Goal: Book appointment/travel/reservation

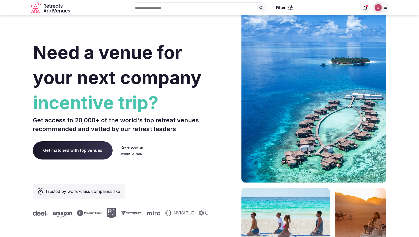
click at [377, 7] on img at bounding box center [378, 7] width 7 height 7
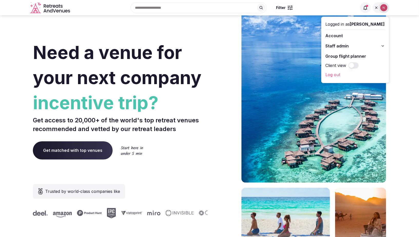
click at [338, 43] on span "Staff admin" at bounding box center [337, 46] width 23 height 6
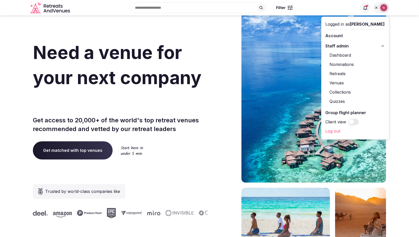
click at [349, 73] on link "Retreats" at bounding box center [355, 74] width 59 height 8
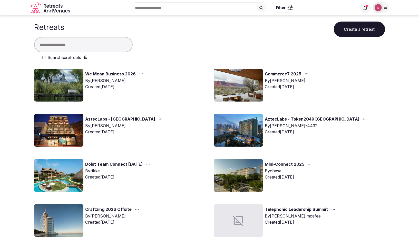
click at [84, 42] on input "text" at bounding box center [83, 44] width 99 height 15
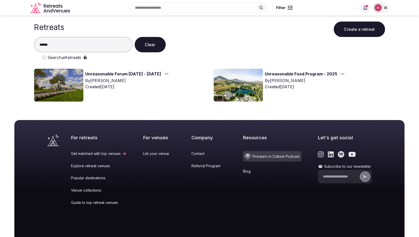
type input "******"
click at [76, 82] on img at bounding box center [58, 85] width 49 height 33
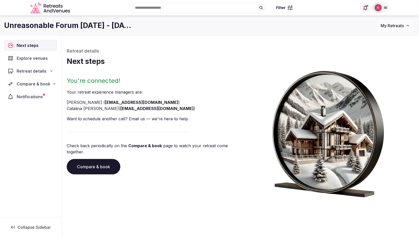
click at [30, 84] on span "Compare & book" at bounding box center [34, 84] width 34 height 6
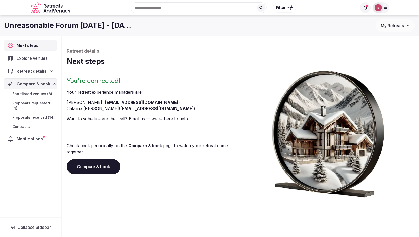
click at [30, 115] on span "Proposals received (14)" at bounding box center [33, 117] width 42 height 5
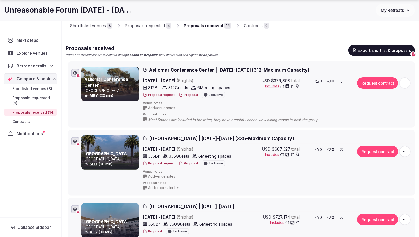
scroll to position [38, 0]
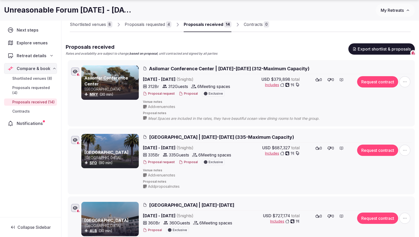
click at [184, 67] on span "Asilomar Conference Center | May 1-6 (312-Maximum Capacity)" at bounding box center [229, 68] width 160 height 6
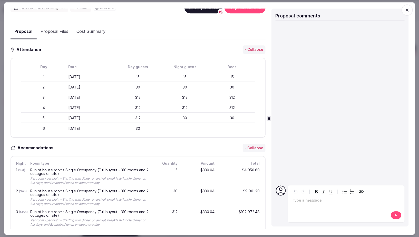
scroll to position [0, 0]
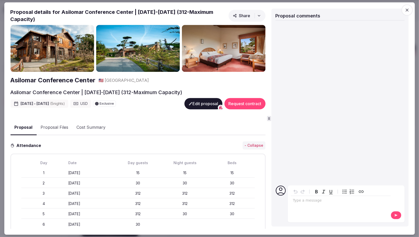
click at [54, 125] on button "Proposal Files" at bounding box center [54, 127] width 36 height 15
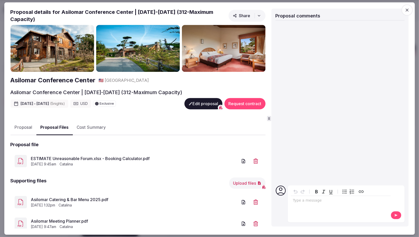
click at [26, 125] on button "Proposal" at bounding box center [23, 127] width 26 height 15
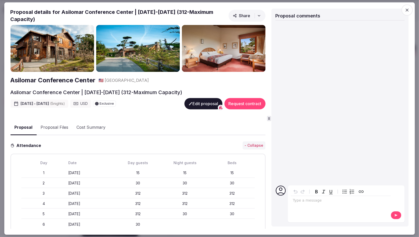
click at [200, 57] on img at bounding box center [224, 48] width 84 height 47
click at [209, 54] on img at bounding box center [224, 48] width 84 height 47
click at [217, 53] on img at bounding box center [224, 48] width 84 height 47
click at [132, 53] on img at bounding box center [138, 48] width 84 height 47
click at [74, 65] on img at bounding box center [52, 48] width 84 height 47
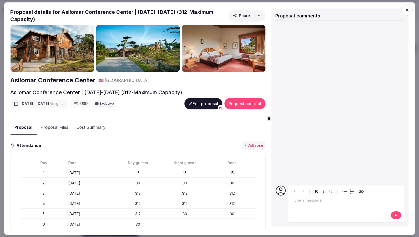
click at [74, 56] on img at bounding box center [52, 48] width 84 height 47
click at [408, 7] on span "button" at bounding box center [407, 9] width 11 height 11
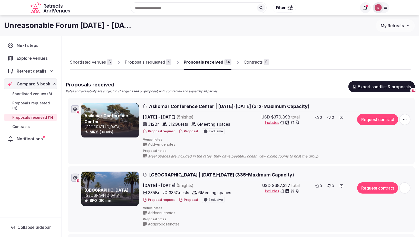
click at [175, 104] on span "Asilomar Conference Center | May 1-6 (312-Maximum Capacity)" at bounding box center [229, 106] width 160 height 6
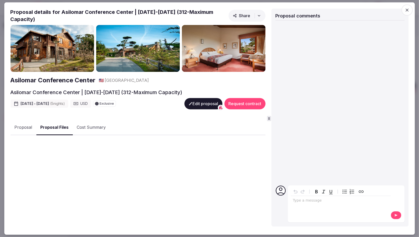
click at [48, 122] on button "Proposal Files" at bounding box center [54, 127] width 36 height 15
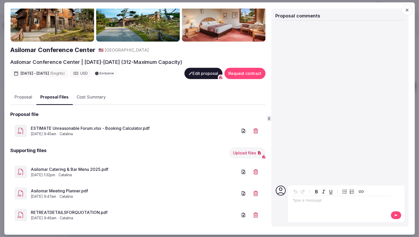
scroll to position [34, 0]
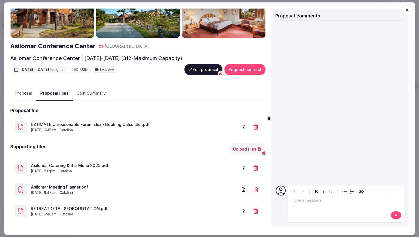
click at [406, 9] on icon "button" at bounding box center [407, 9] width 3 height 3
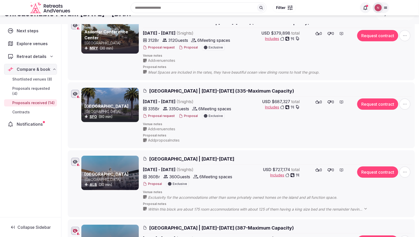
scroll to position [0, 0]
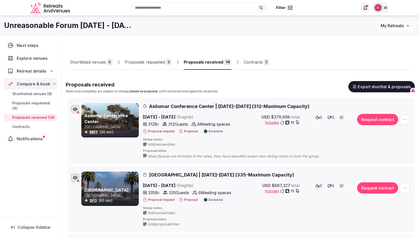
click at [186, 107] on span "Asilomar Conference Center | May 1-6 (312-Maximum Capacity)" at bounding box center [229, 106] width 160 height 6
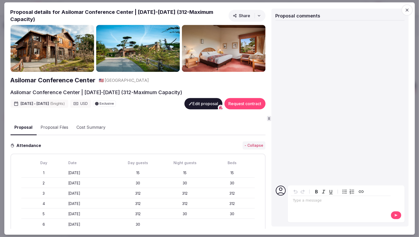
click at [56, 48] on img at bounding box center [52, 48] width 84 height 47
click at [260, 15] on icon "button" at bounding box center [259, 16] width 4 height 4
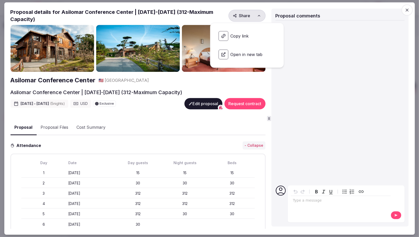
click at [216, 8] on div "Proposal Proposal Proposal details for Asilomar Conference Center | May 1-6 (31…" at bounding box center [209, 118] width 410 height 232
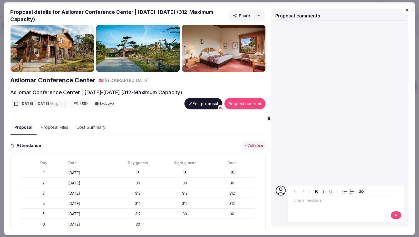
click at [34, 77] on h2 "Asilomar Conference Center" at bounding box center [52, 80] width 85 height 9
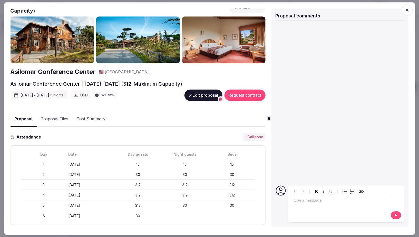
scroll to position [13, 0]
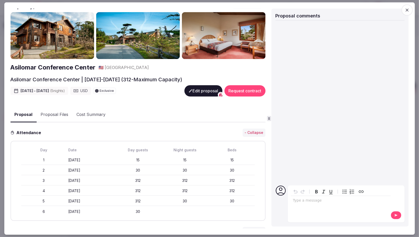
click at [405, 9] on icon "button" at bounding box center [407, 9] width 5 height 5
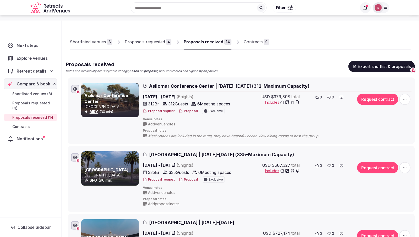
scroll to position [33, 0]
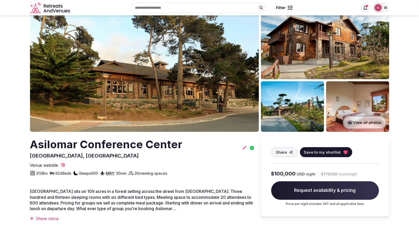
scroll to position [23, 0]
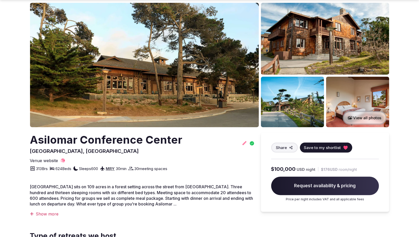
click at [62, 161] on icon at bounding box center [62, 160] width 5 height 5
